Goal: Task Accomplishment & Management: Manage account settings

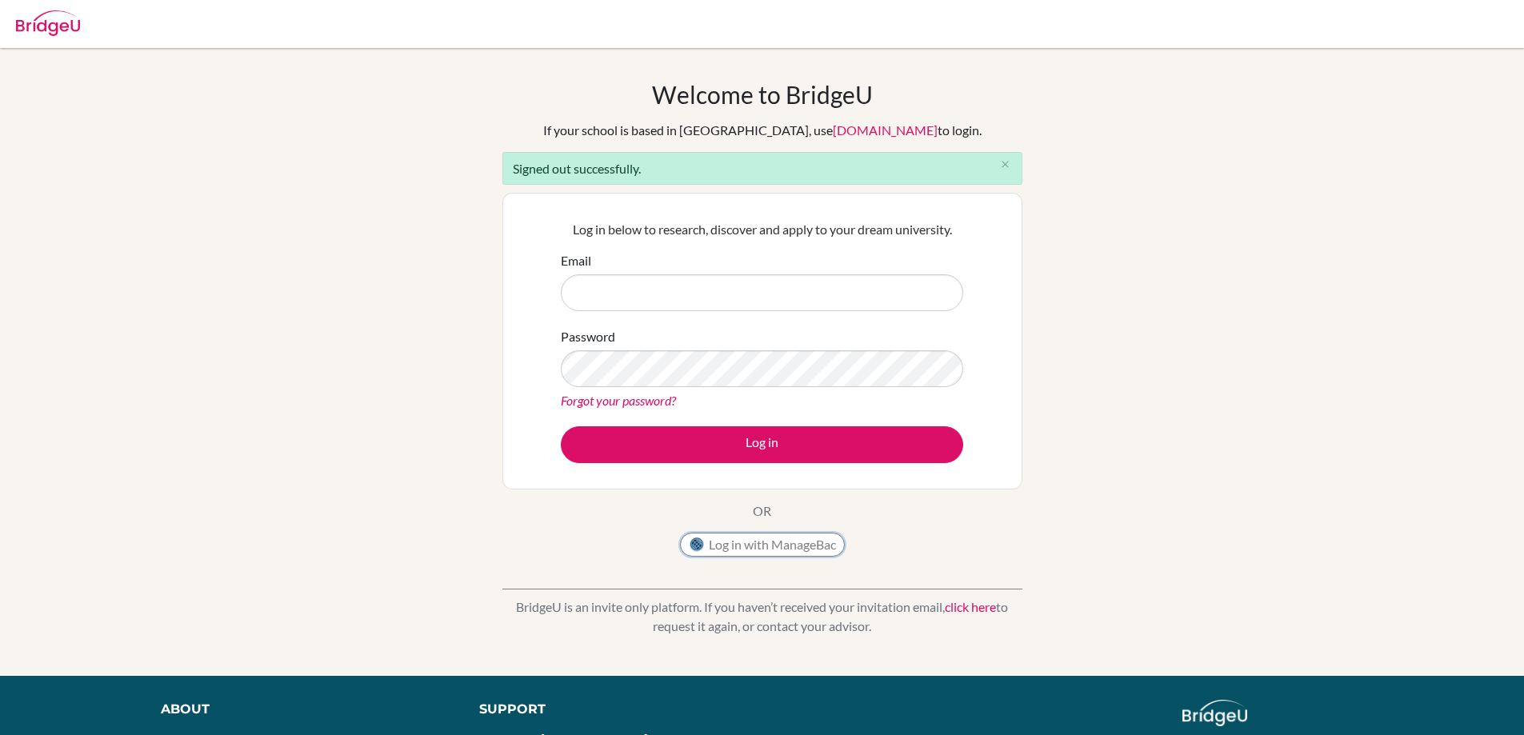
click at [751, 544] on button "Log in with ManageBac" at bounding box center [762, 545] width 165 height 24
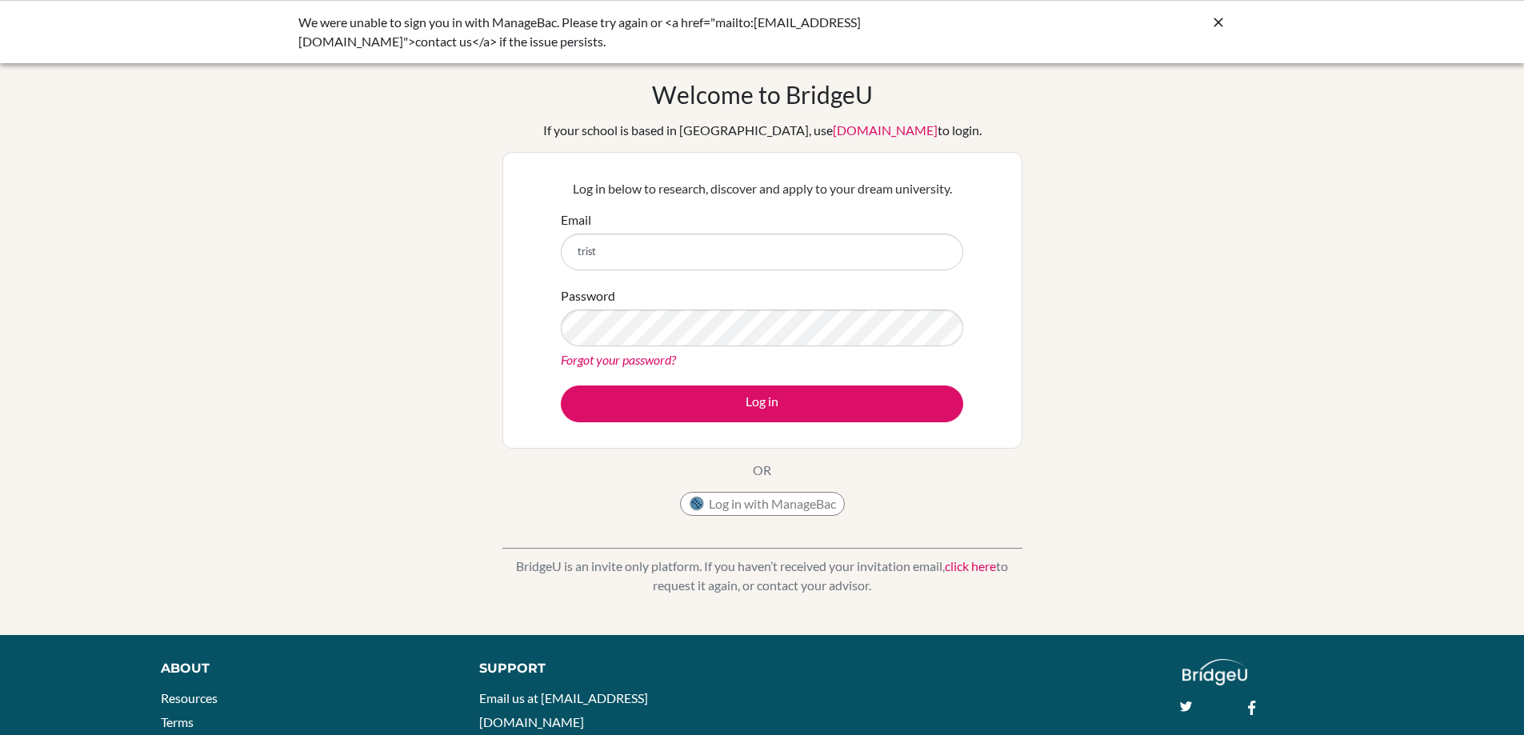
type input "[EMAIL_ADDRESS][DOMAIN_NAME]"
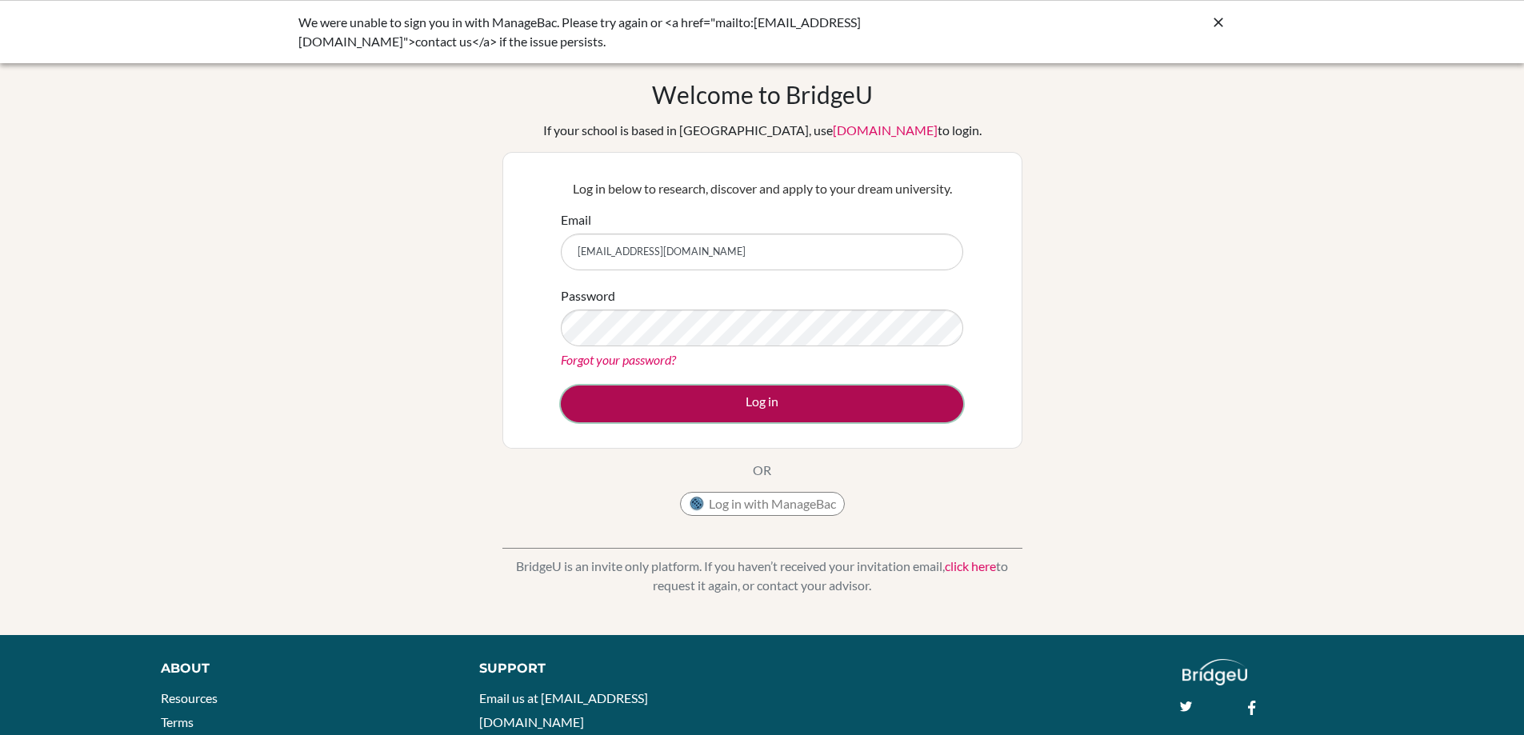
click at [740, 399] on button "Log in" at bounding box center [762, 404] width 403 height 37
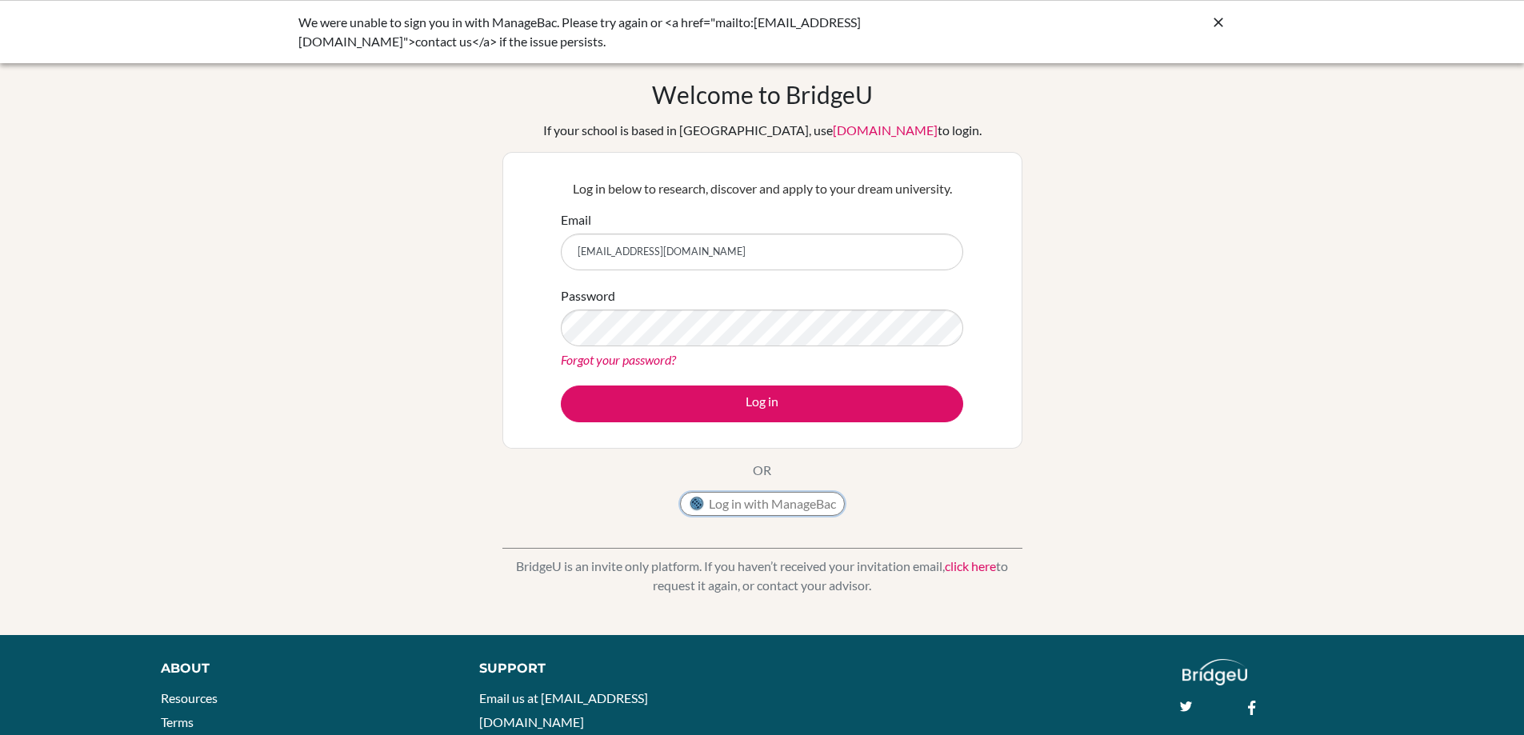
click at [790, 500] on button "Log in with ManageBac" at bounding box center [762, 504] width 165 height 24
click at [747, 502] on button "Log in with ManageBac" at bounding box center [762, 504] width 165 height 24
